Goal: Information Seeking & Learning: Learn about a topic

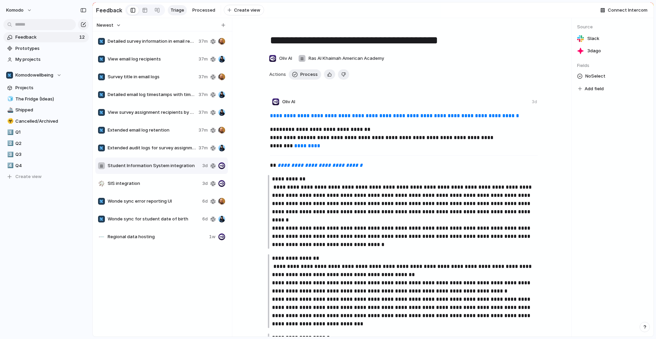
click at [127, 44] on span "Detailed survey information in email reminders" at bounding box center [152, 41] width 88 height 7
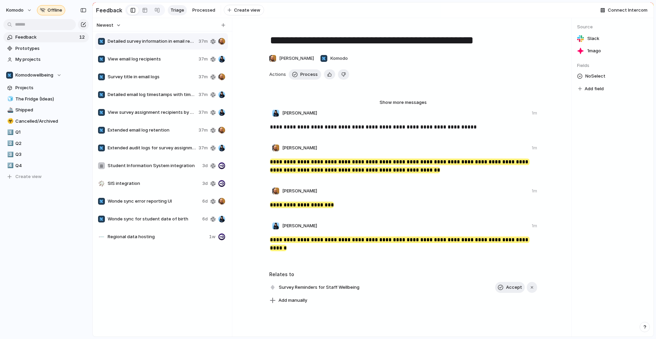
click at [185, 63] on span "View email log recipients" at bounding box center [152, 59] width 88 height 7
type textarea "**********"
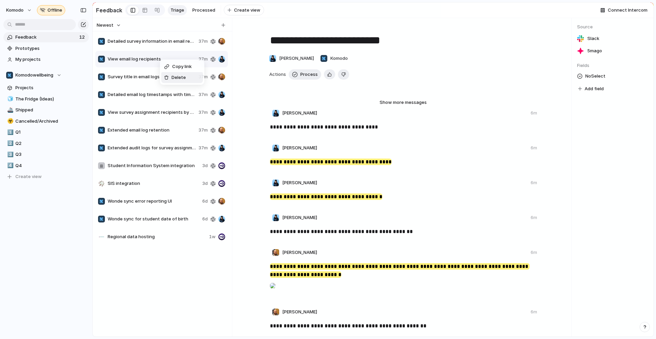
click at [172, 82] on li "Delete" at bounding box center [182, 77] width 42 height 11
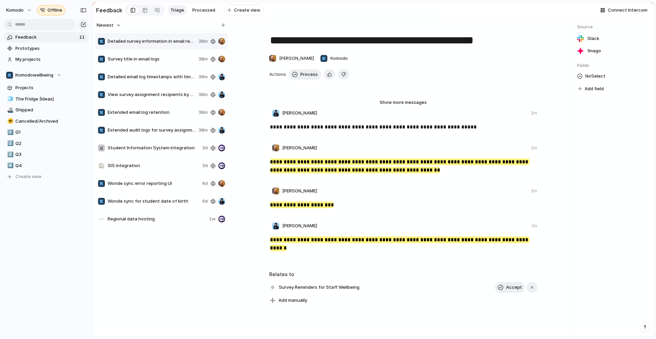
drag, startPoint x: 168, startPoint y: 54, endPoint x: 169, endPoint y: 68, distance: 13.4
click at [169, 67] on div "Survey title in email logs 38m" at bounding box center [161, 59] width 133 height 16
type textarea "**********"
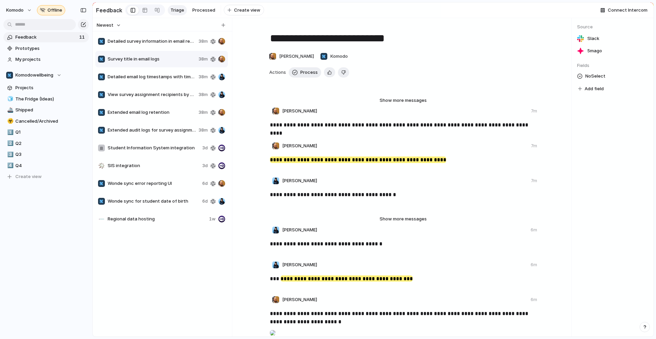
scroll to position [3, 0]
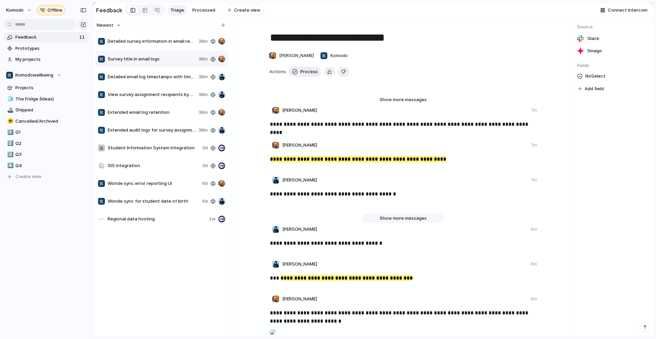
click at [390, 222] on span "Show more messages" at bounding box center [403, 218] width 47 height 7
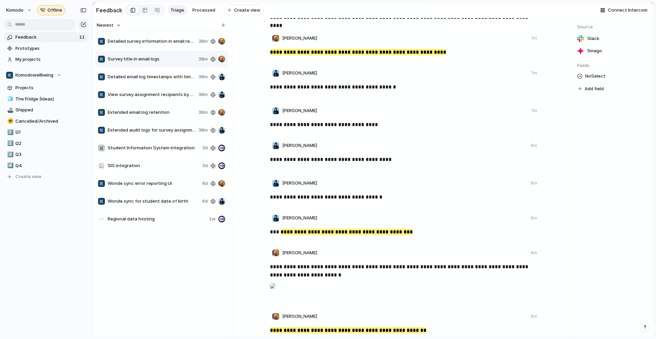
scroll to position [1, 0]
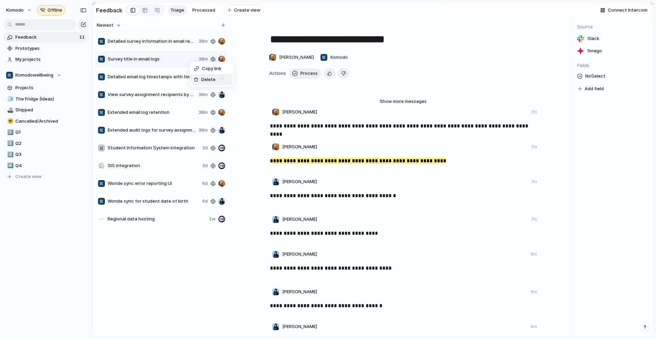
click at [219, 80] on li "Delete" at bounding box center [212, 79] width 42 height 11
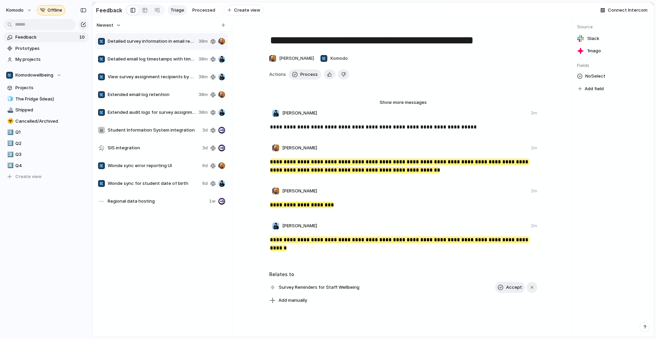
click at [189, 67] on div "Detailed email log timestamps with timezone support 38m" at bounding box center [161, 59] width 133 height 16
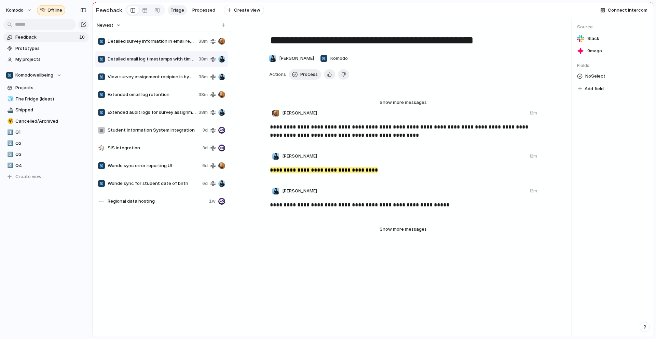
type textarea "**********"
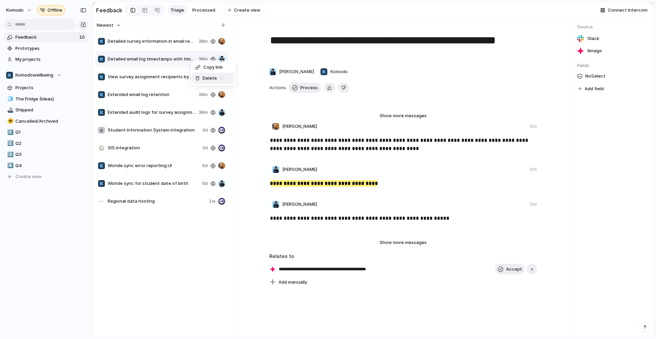
drag, startPoint x: 199, startPoint y: 76, endPoint x: 186, endPoint y: 74, distance: 13.5
click at [199, 76] on div at bounding box center [197, 78] width 5 height 5
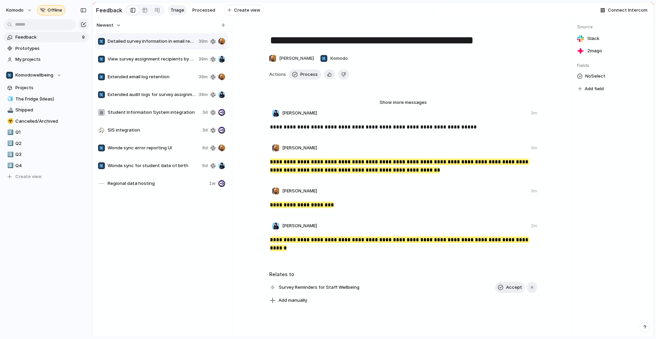
click at [166, 55] on div "View survey assignment recipients by date 39m" at bounding box center [161, 59] width 133 height 16
type textarea "**********"
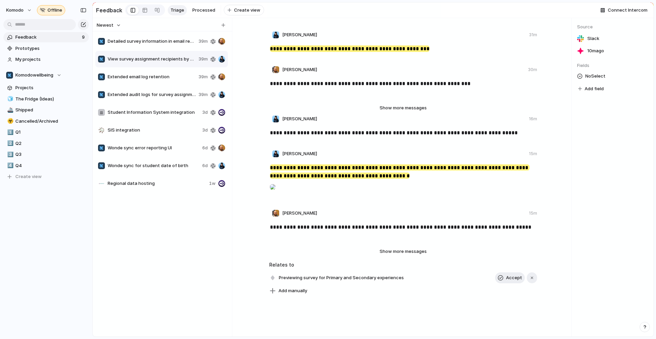
scroll to position [113, 0]
click at [206, 64] on div "Copy link Delete" at bounding box center [328, 169] width 656 height 339
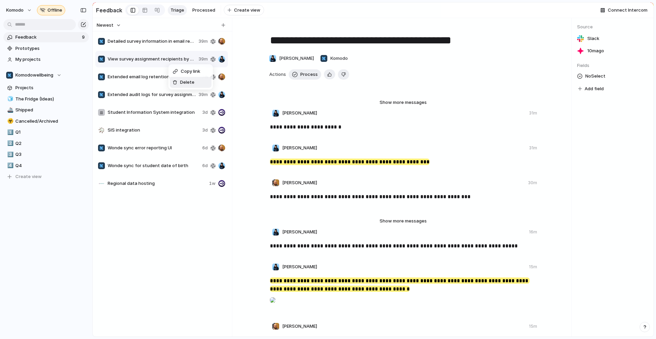
click at [192, 82] on span "Delete" at bounding box center [187, 82] width 14 height 7
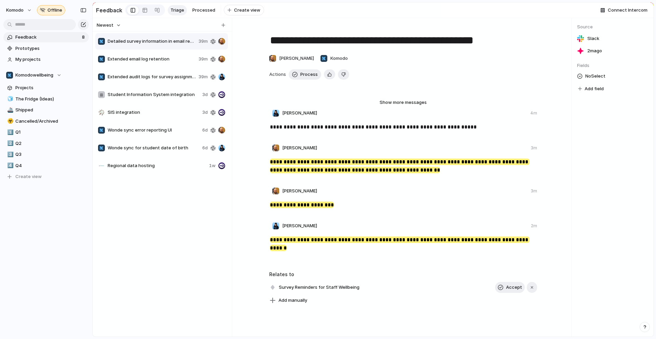
click at [169, 61] on span "Extended email log retention" at bounding box center [152, 59] width 88 height 7
type textarea "**********"
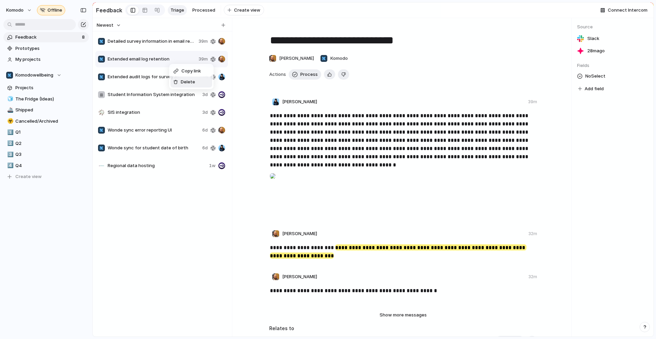
click at [192, 82] on span "Delete" at bounding box center [188, 82] width 14 height 7
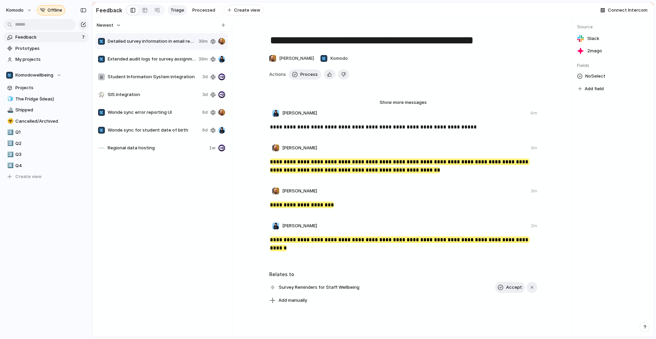
click at [168, 60] on span "Extended audit logs for survey assignments" at bounding box center [152, 59] width 88 height 7
type textarea "**********"
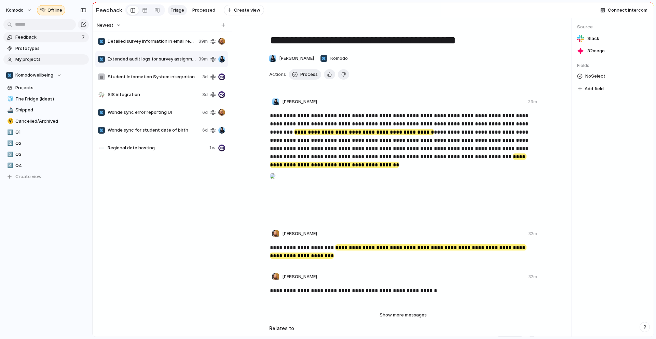
click at [64, 58] on span "My projects" at bounding box center [50, 59] width 71 height 7
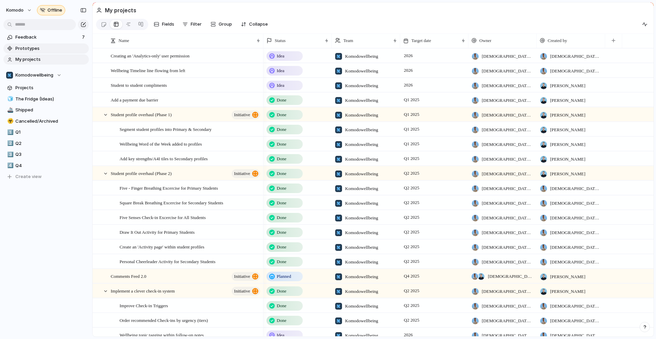
click at [62, 53] on link "Prototypes" at bounding box center [45, 48] width 85 height 10
click at [54, 86] on span "Projects" at bounding box center [50, 87] width 71 height 7
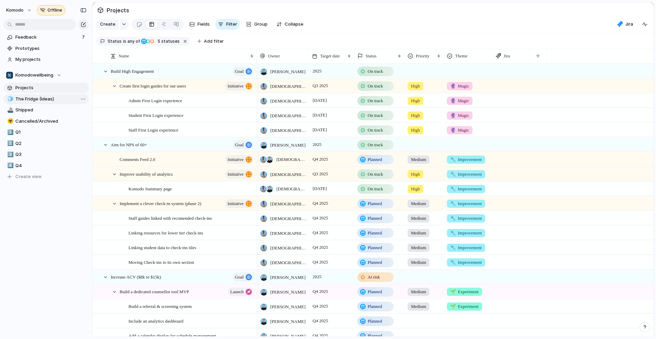
click at [54, 100] on span "The Fridge (Ideas)" at bounding box center [50, 99] width 71 height 7
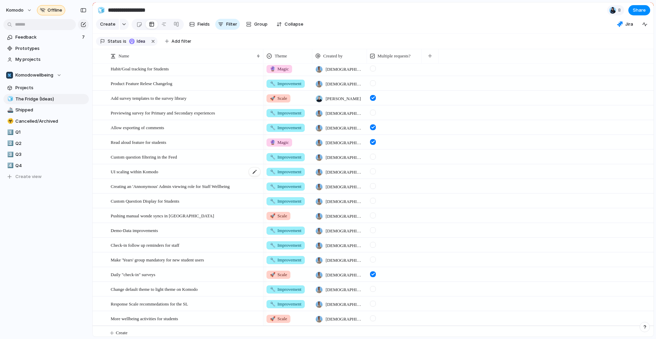
scroll to position [252, 0]
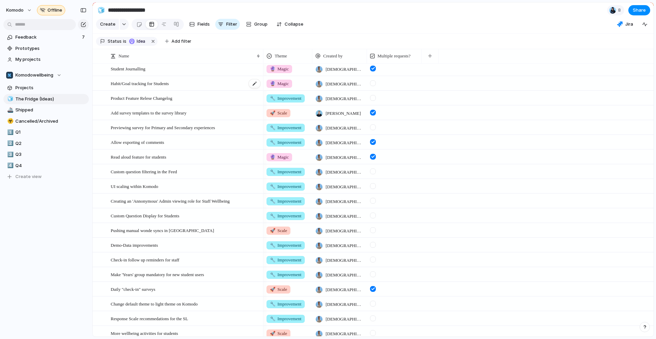
click at [203, 91] on div "Habit/Goal tracking for Students" at bounding box center [186, 84] width 150 height 14
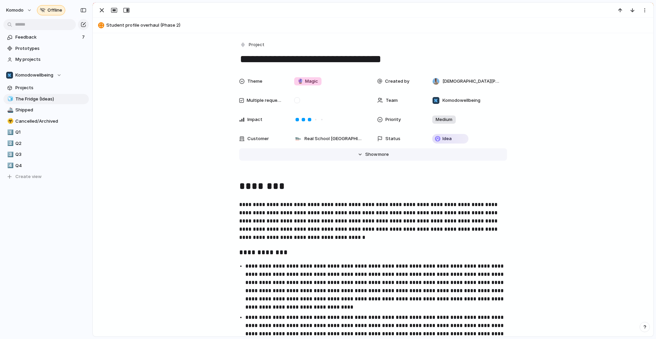
click at [365, 155] on span "Show" at bounding box center [371, 154] width 12 height 7
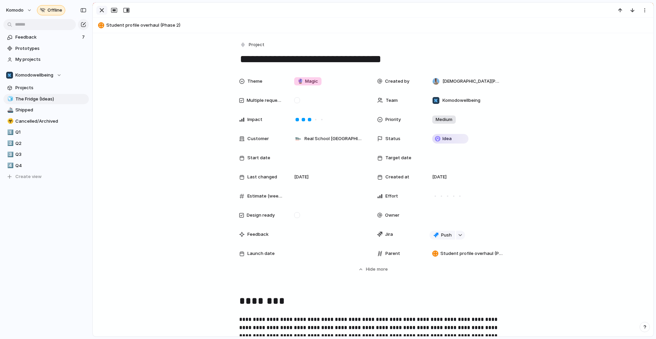
click at [101, 11] on div "button" at bounding box center [102, 10] width 8 height 8
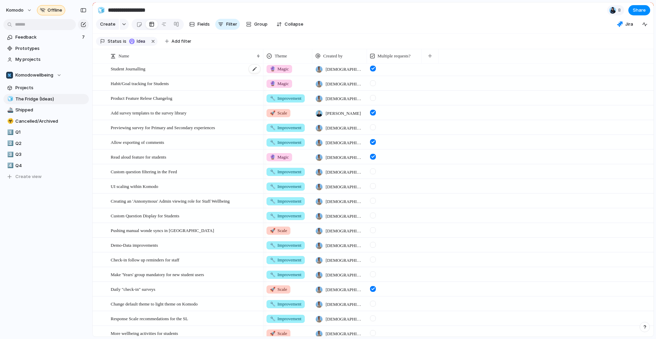
click at [145, 72] on span "Student Journalling" at bounding box center [128, 69] width 35 height 8
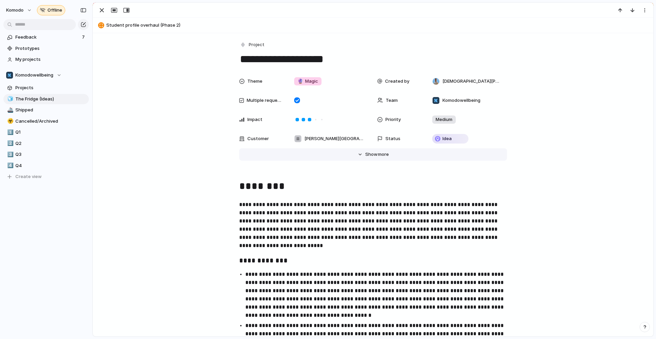
click at [357, 155] on button "Hide Show more" at bounding box center [373, 154] width 268 height 12
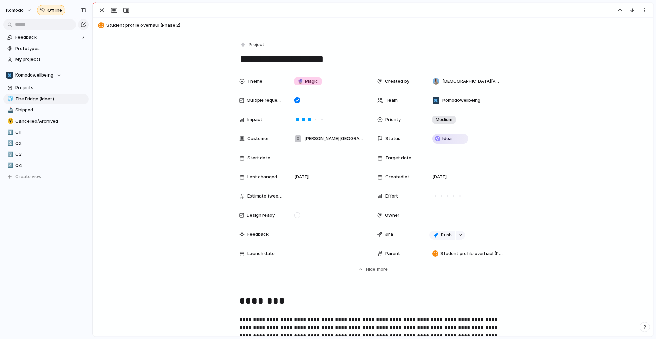
click at [105, 10] on div "button" at bounding box center [102, 10] width 8 height 8
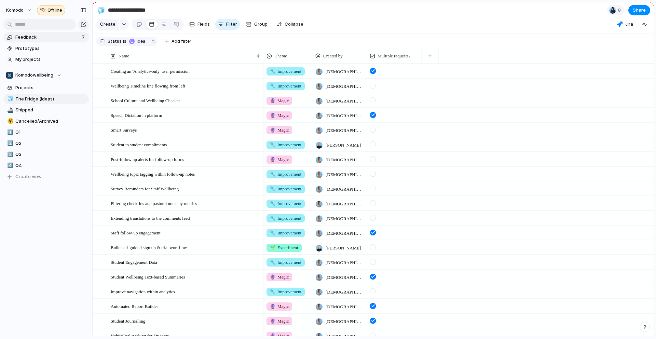
click at [42, 38] on span "Feedback" at bounding box center [47, 37] width 65 height 7
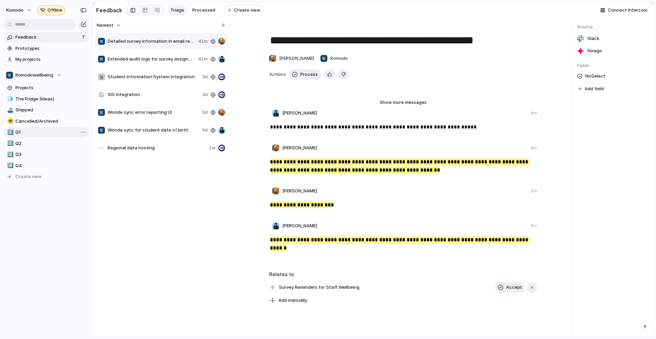
click at [39, 133] on span "Q1" at bounding box center [50, 132] width 71 height 7
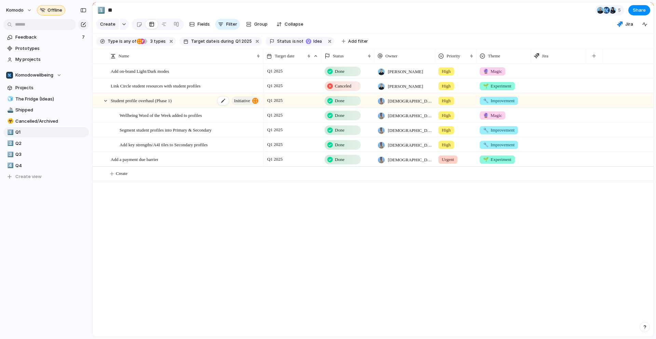
click at [197, 108] on div "Student profile overhaul (Phase 1) initiative" at bounding box center [186, 101] width 150 height 14
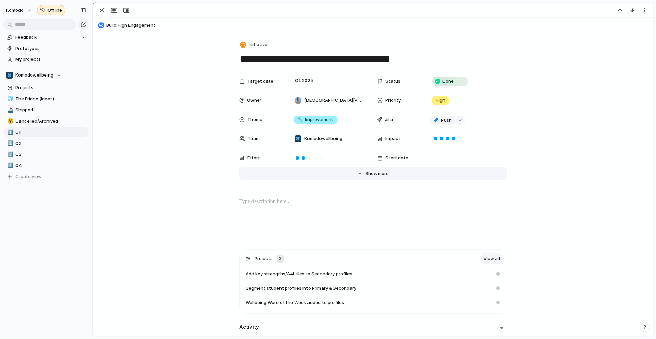
click at [369, 167] on div "Target date Q1 2025 Status Done Owner [DEMOGRAPHIC_DATA][PERSON_NAME] Priority …" at bounding box center [373, 125] width 544 height 102
click at [367, 176] on span "Show" at bounding box center [371, 173] width 12 height 7
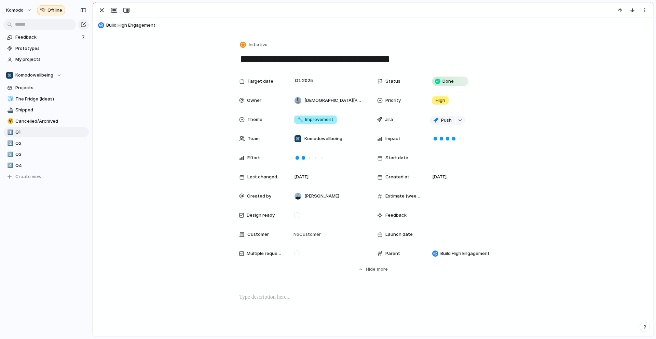
drag, startPoint x: 169, startPoint y: 118, endPoint x: 163, endPoint y: 89, distance: 30.1
click at [169, 118] on div "Target date Q1 2025 Status Done Owner [DEMOGRAPHIC_DATA][PERSON_NAME] Priority …" at bounding box center [373, 173] width 544 height 198
click at [98, 10] on div "button" at bounding box center [102, 10] width 8 height 8
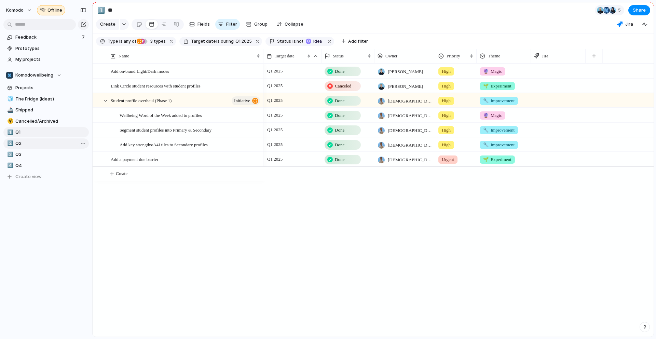
click at [16, 141] on span "Q2" at bounding box center [50, 143] width 71 height 7
type input "**"
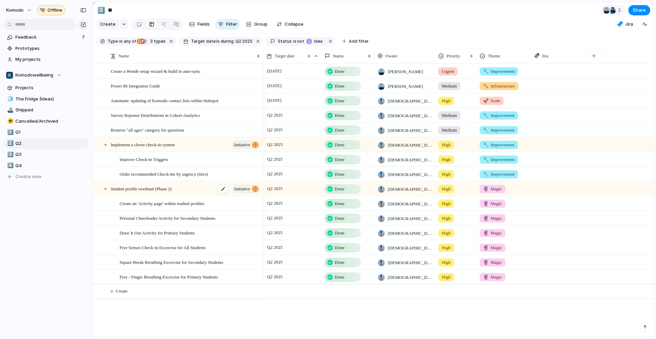
click at [196, 196] on div "Student profile overhaul (Phase 2) initiative" at bounding box center [186, 189] width 150 height 14
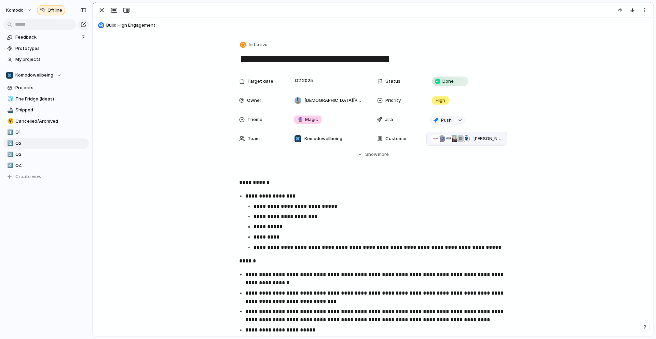
click at [470, 139] on div "[PERSON_NAME][GEOGRAPHIC_DATA] , [GEOGRAPHIC_DATA] , GEMS Education , [GEOGRAPH…" at bounding box center [466, 139] width 74 height 8
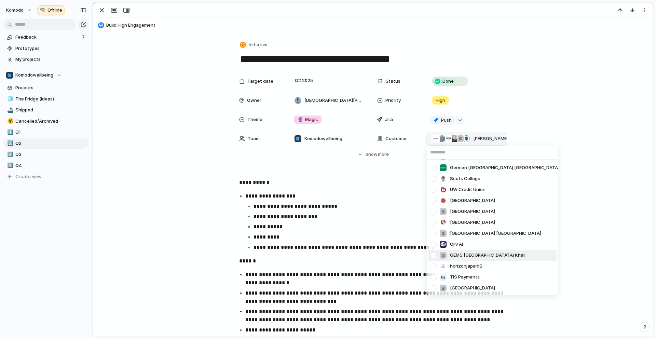
scroll to position [413, 0]
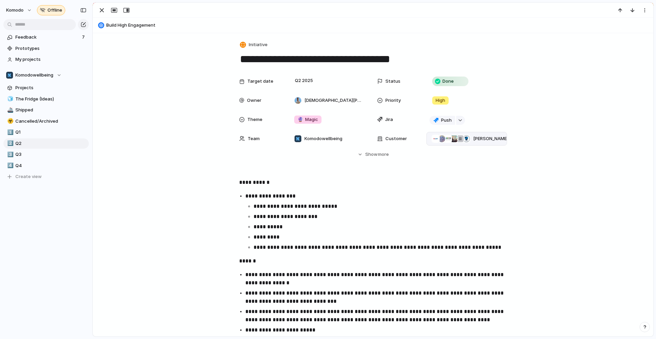
drag, startPoint x: 620, startPoint y: 246, endPoint x: 605, endPoint y: 248, distance: 14.4
click at [619, 246] on div "[GEOGRAPHIC_DATA] [GEOGRAPHIC_DATA][PERSON_NAME] [GEOGRAPHIC_DATA] [GEOGRAPHIC_…" at bounding box center [328, 169] width 656 height 339
click at [493, 141] on span "[PERSON_NAME][GEOGRAPHIC_DATA] , [GEOGRAPHIC_DATA] , GEMS Education , [GEOGRAPH…" at bounding box center [487, 138] width 28 height 7
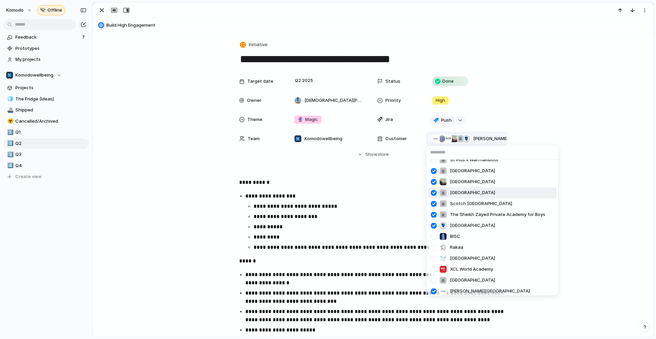
scroll to position [41, 0]
click at [201, 205] on div "[GEOGRAPHIC_DATA] [GEOGRAPHIC_DATA][PERSON_NAME] [GEOGRAPHIC_DATA] [GEOGRAPHIC_…" at bounding box center [328, 169] width 656 height 339
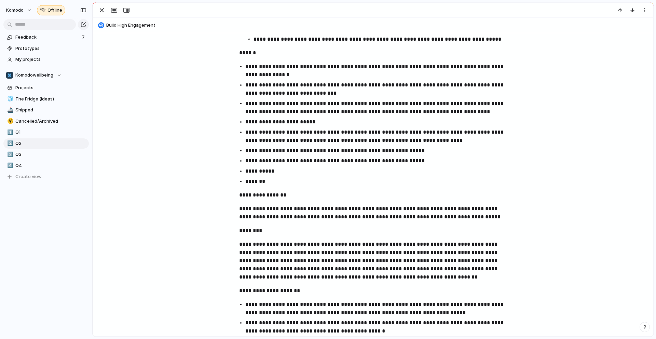
scroll to position [200, 0]
